Goal: Information Seeking & Learning: Understand process/instructions

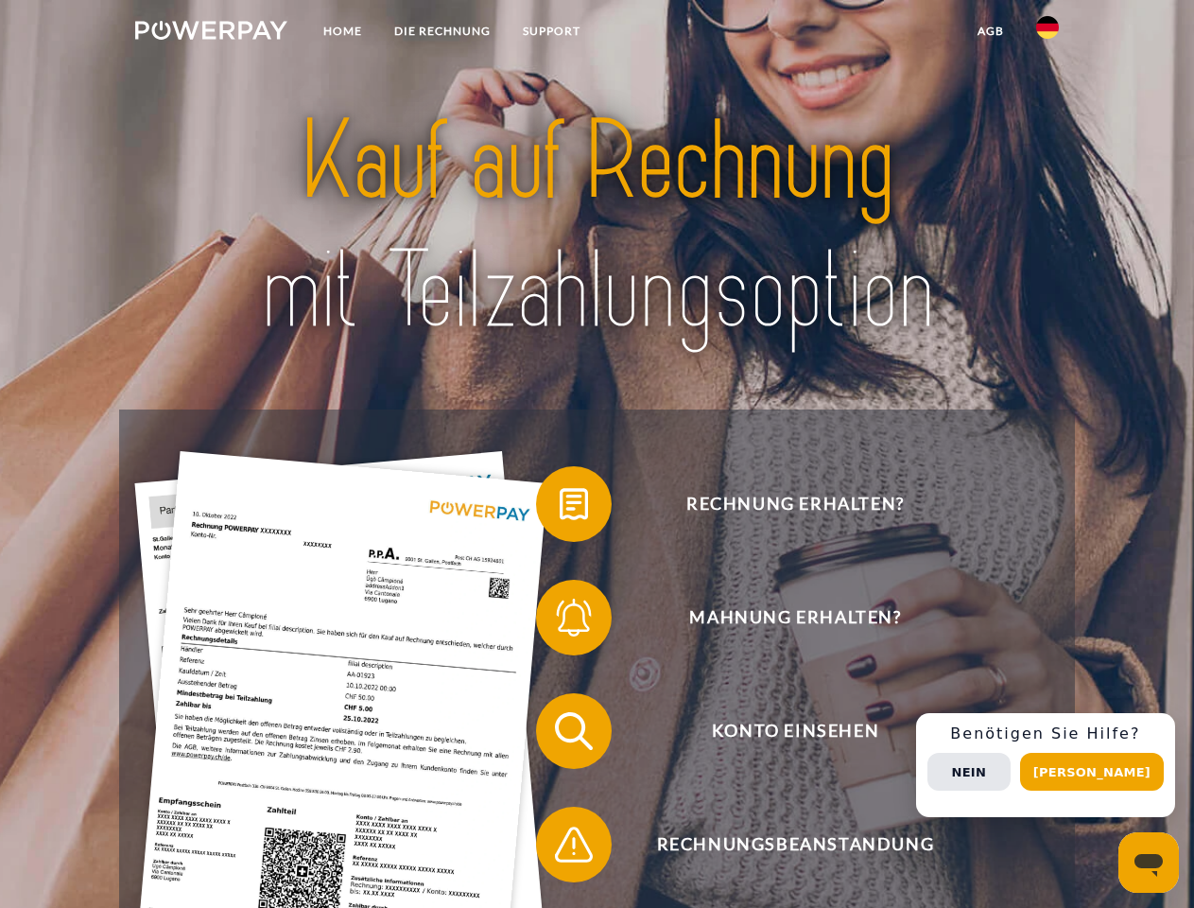
click at [211, 33] on img at bounding box center [211, 30] width 152 height 19
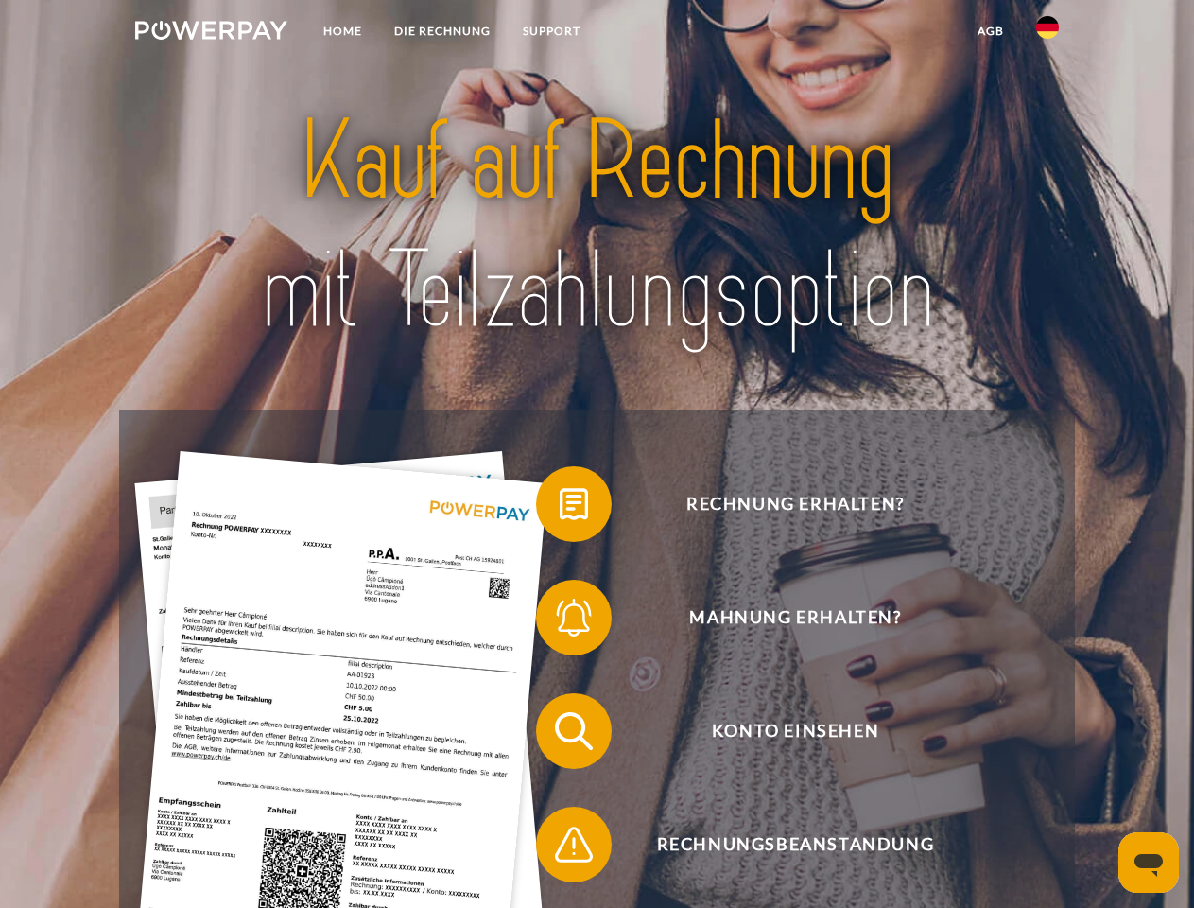
click at [1048, 33] on img at bounding box center [1047, 27] width 23 height 23
click at [990, 31] on link "agb" at bounding box center [991, 31] width 59 height 34
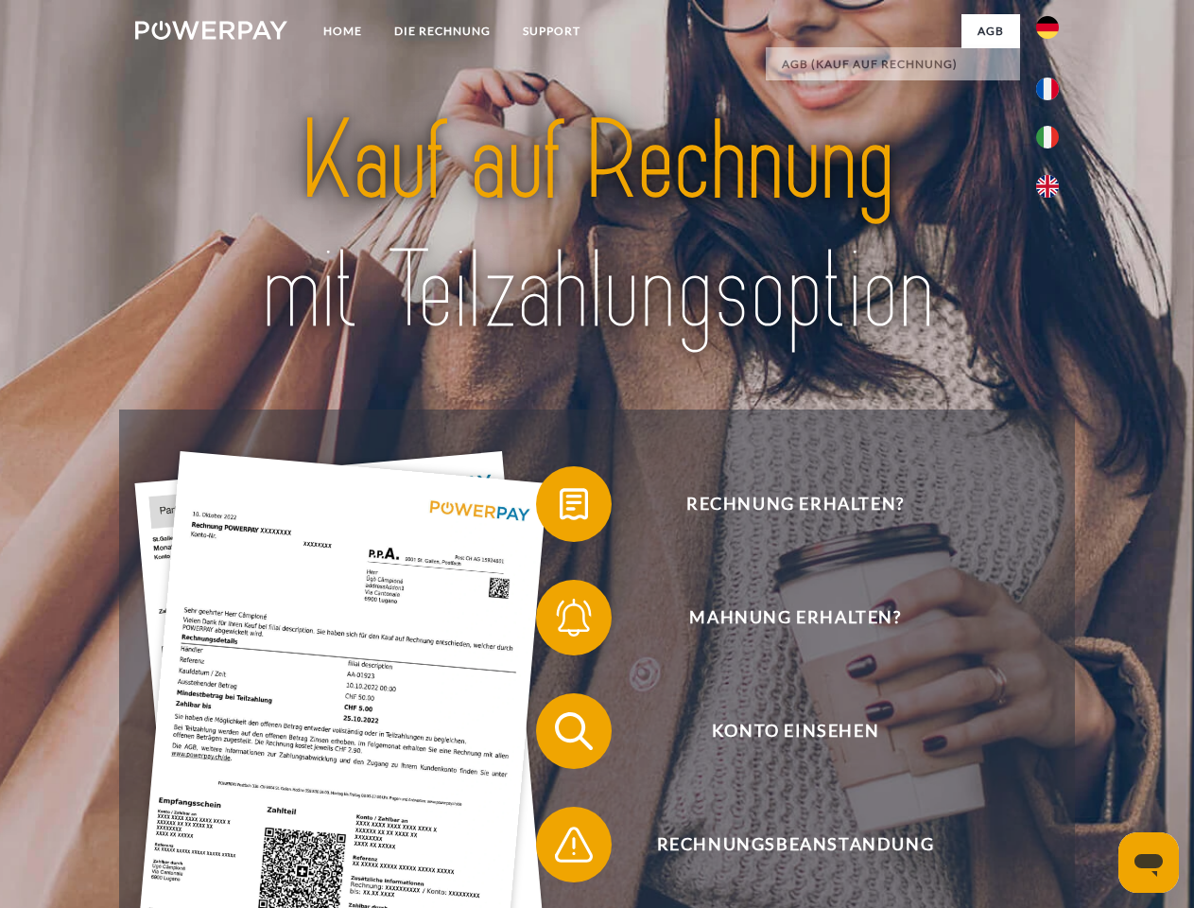
click at [560, 508] on span at bounding box center [545, 504] width 95 height 95
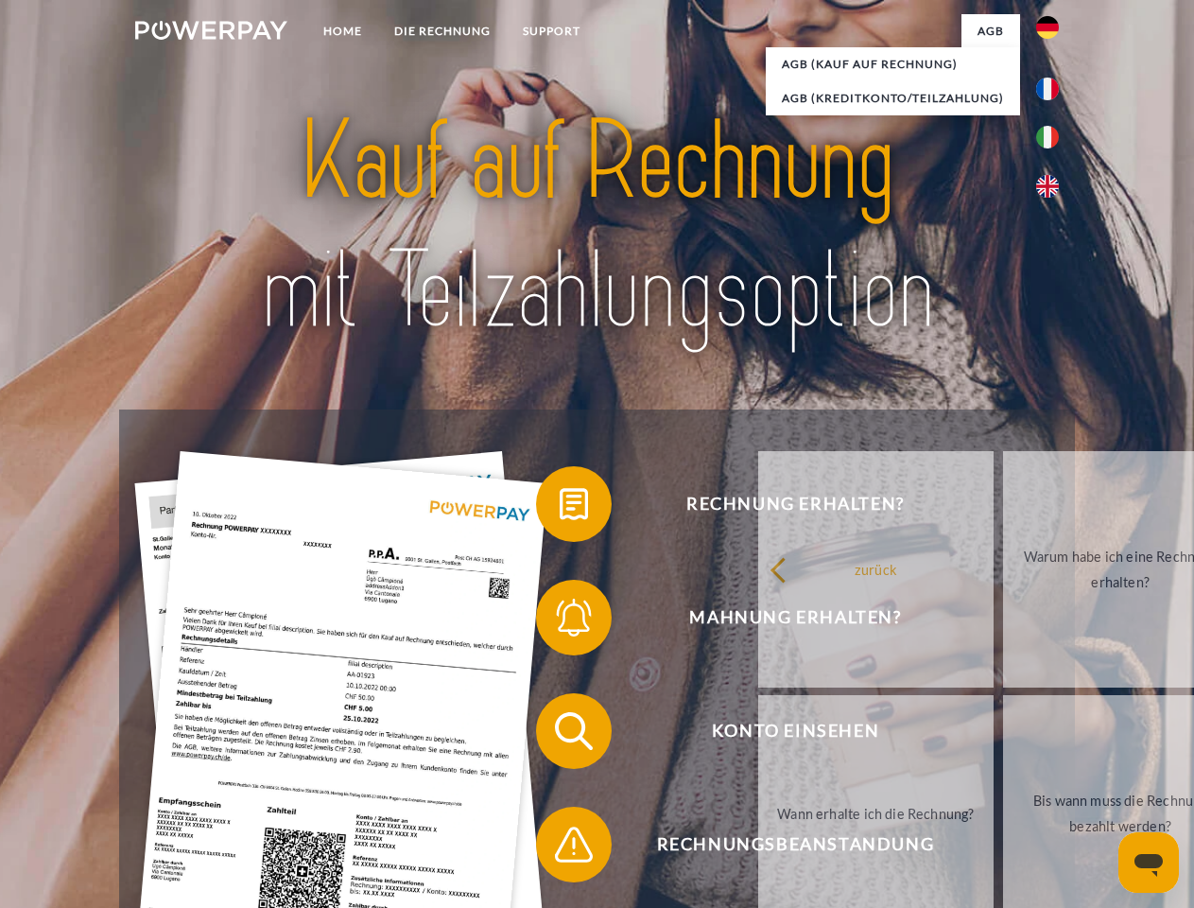
click at [560, 621] on span at bounding box center [545, 617] width 95 height 95
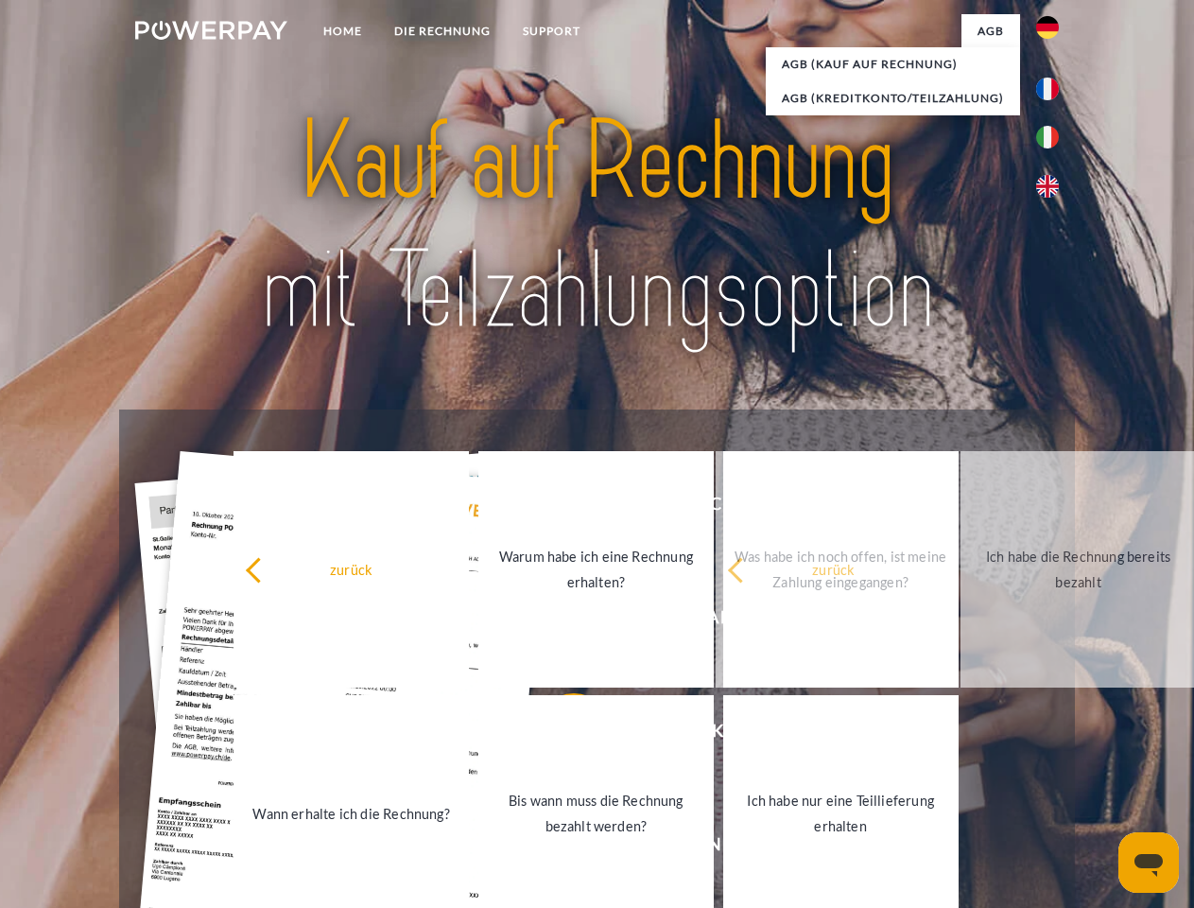
click at [560, 735] on link "Bis wann muss die Rechnung bezahlt werden?" at bounding box center [595, 813] width 235 height 236
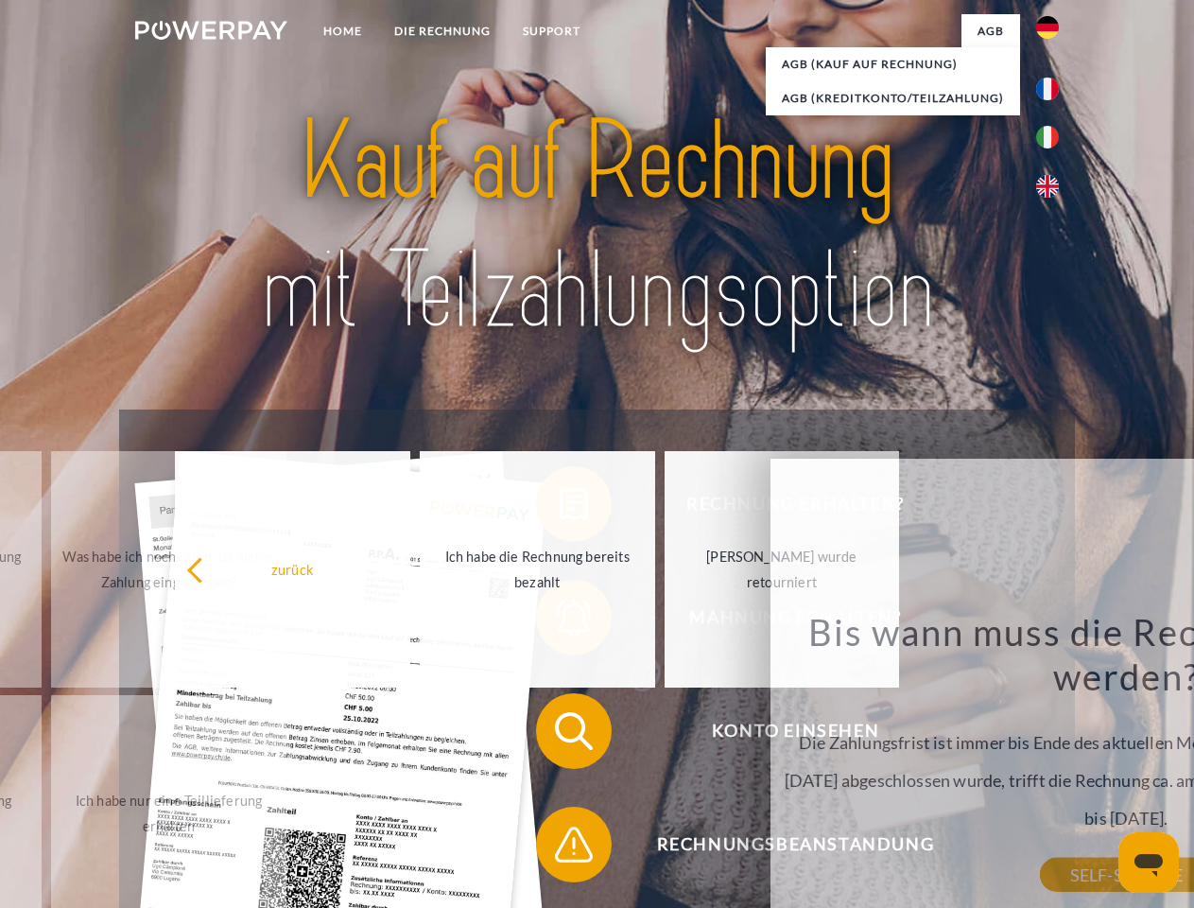
click at [560, 848] on span at bounding box center [545, 844] width 95 height 95
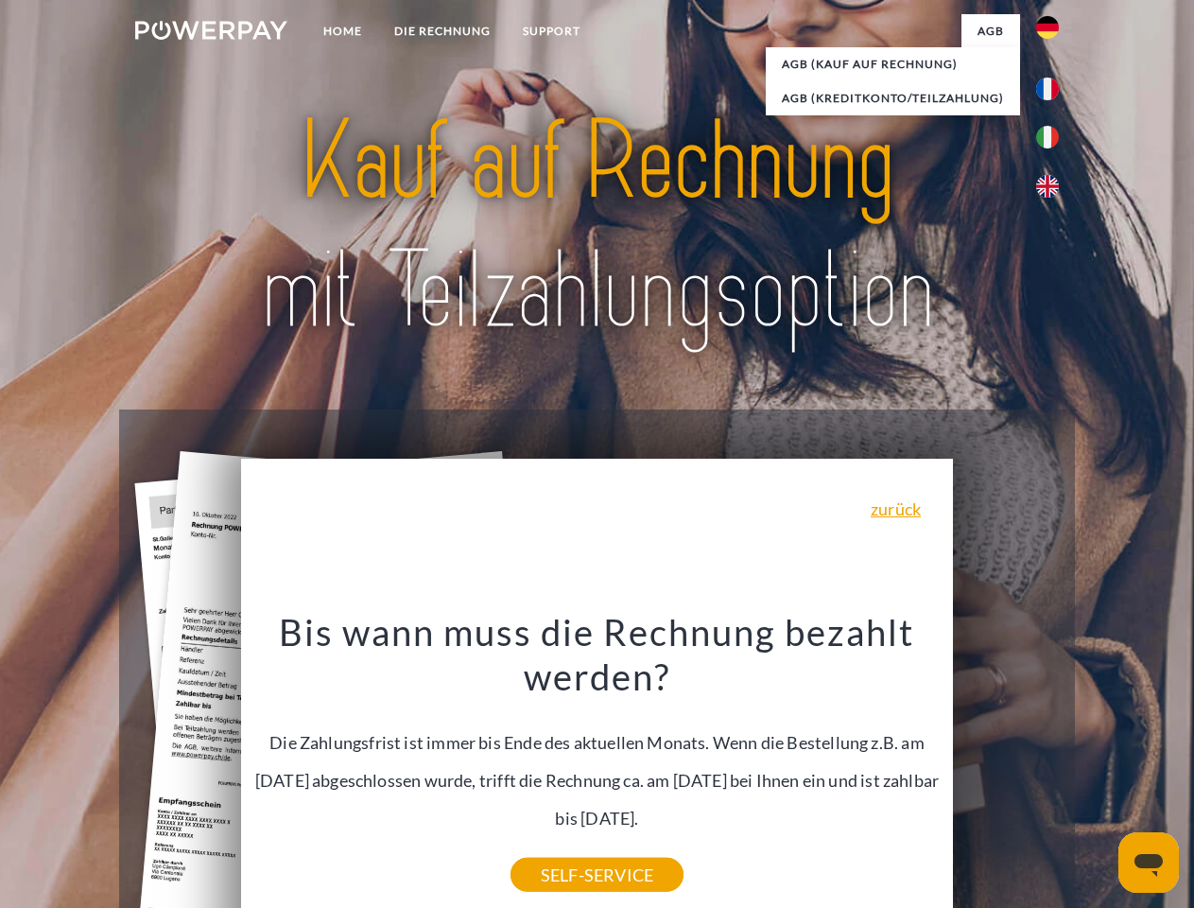
click at [1052, 765] on div "Rechnung erhalten? Mahnung erhalten? Konto einsehen" at bounding box center [596, 787] width 955 height 756
click at [1006, 769] on span "Konto einsehen" at bounding box center [795, 731] width 463 height 76
click at [1099, 772] on header "Home DIE RECHNUNG SUPPORT" at bounding box center [597, 653] width 1194 height 1306
